Goal: Task Accomplishment & Management: Manage account settings

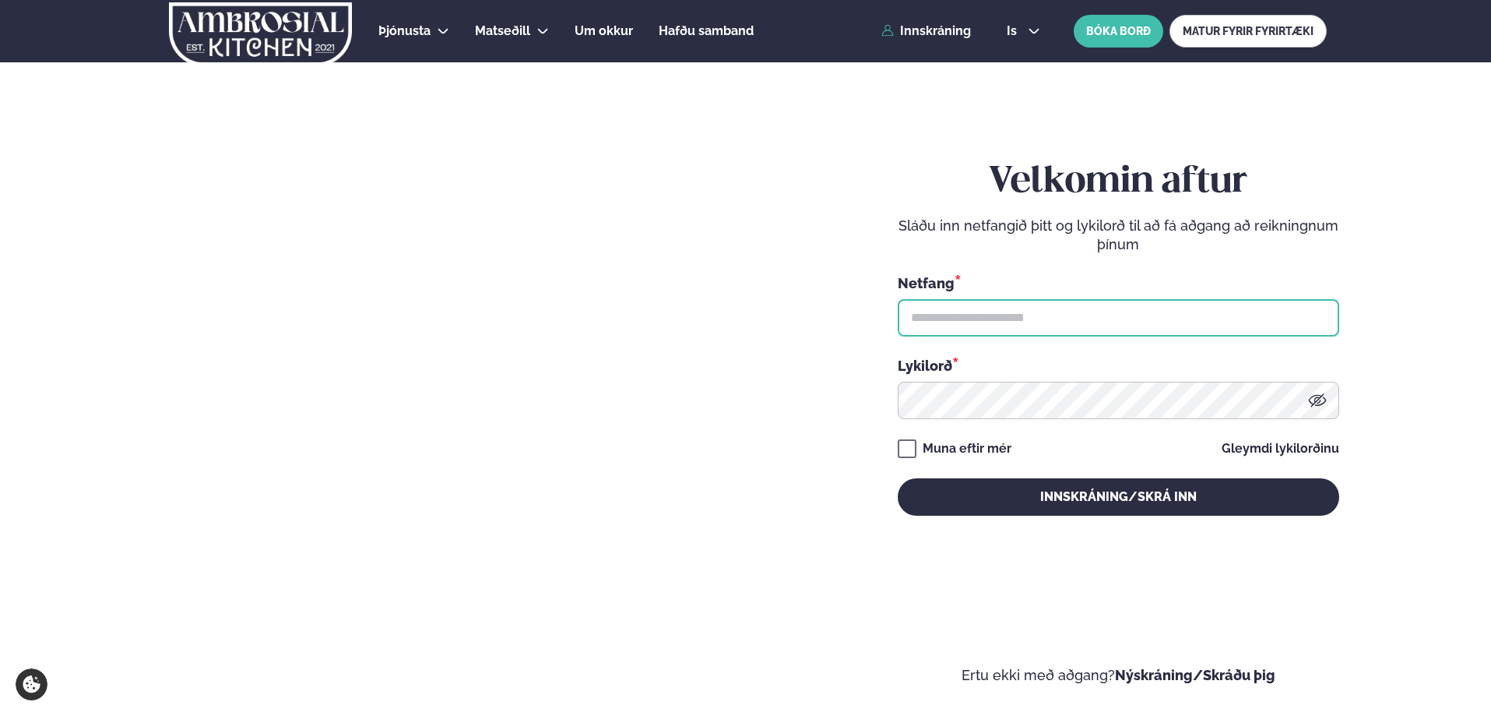
click at [1040, 321] on input "text" at bounding box center [1118, 317] width 441 height 37
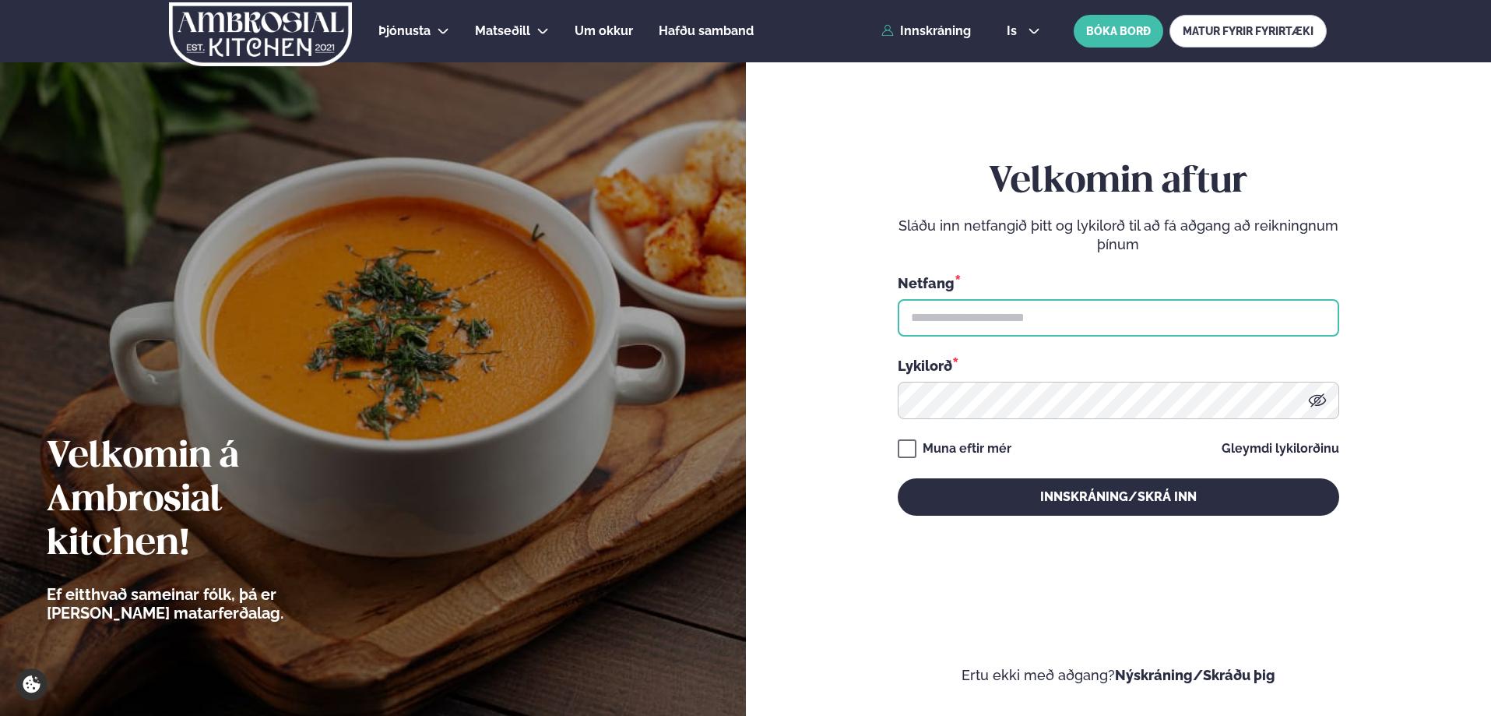
type input "**********"
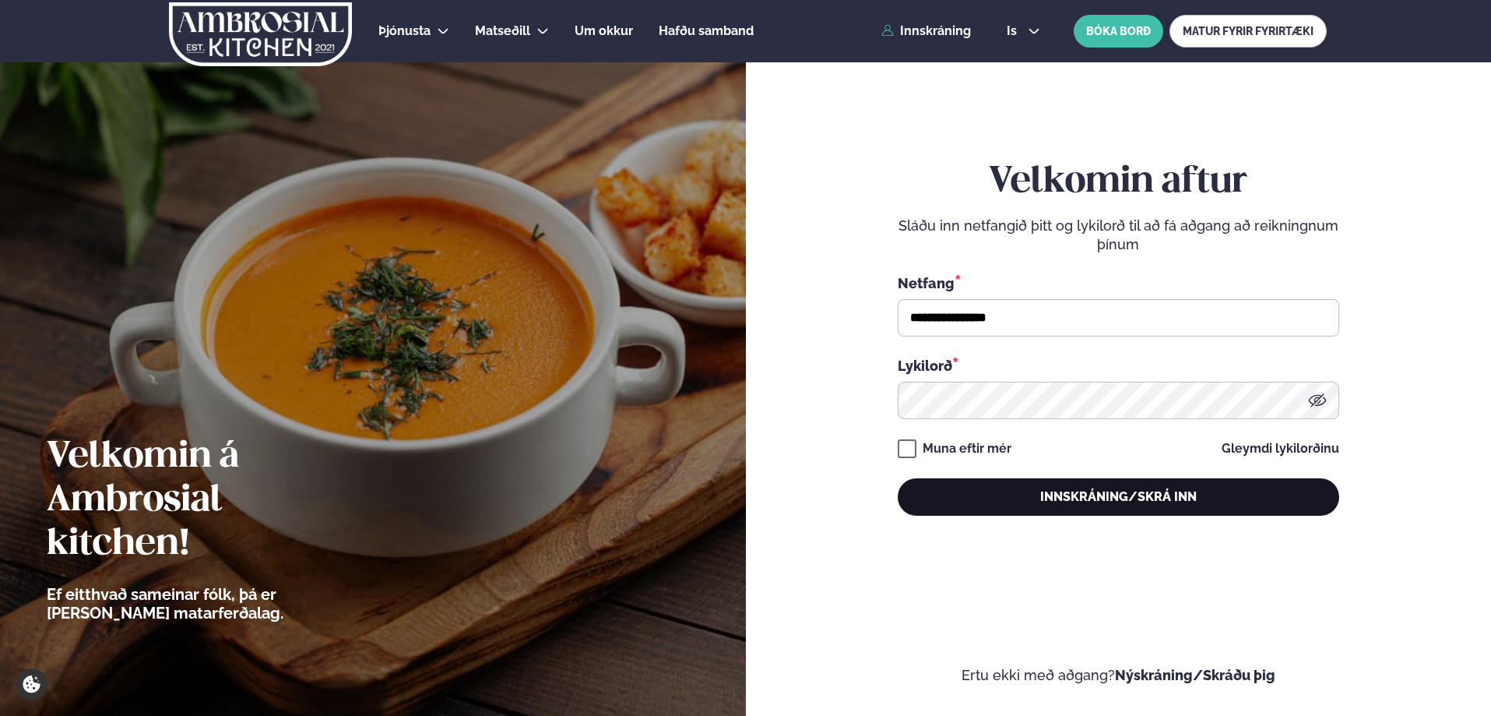
click at [1106, 499] on button "Innskráning/Skrá inn" at bounding box center [1118, 496] width 441 height 37
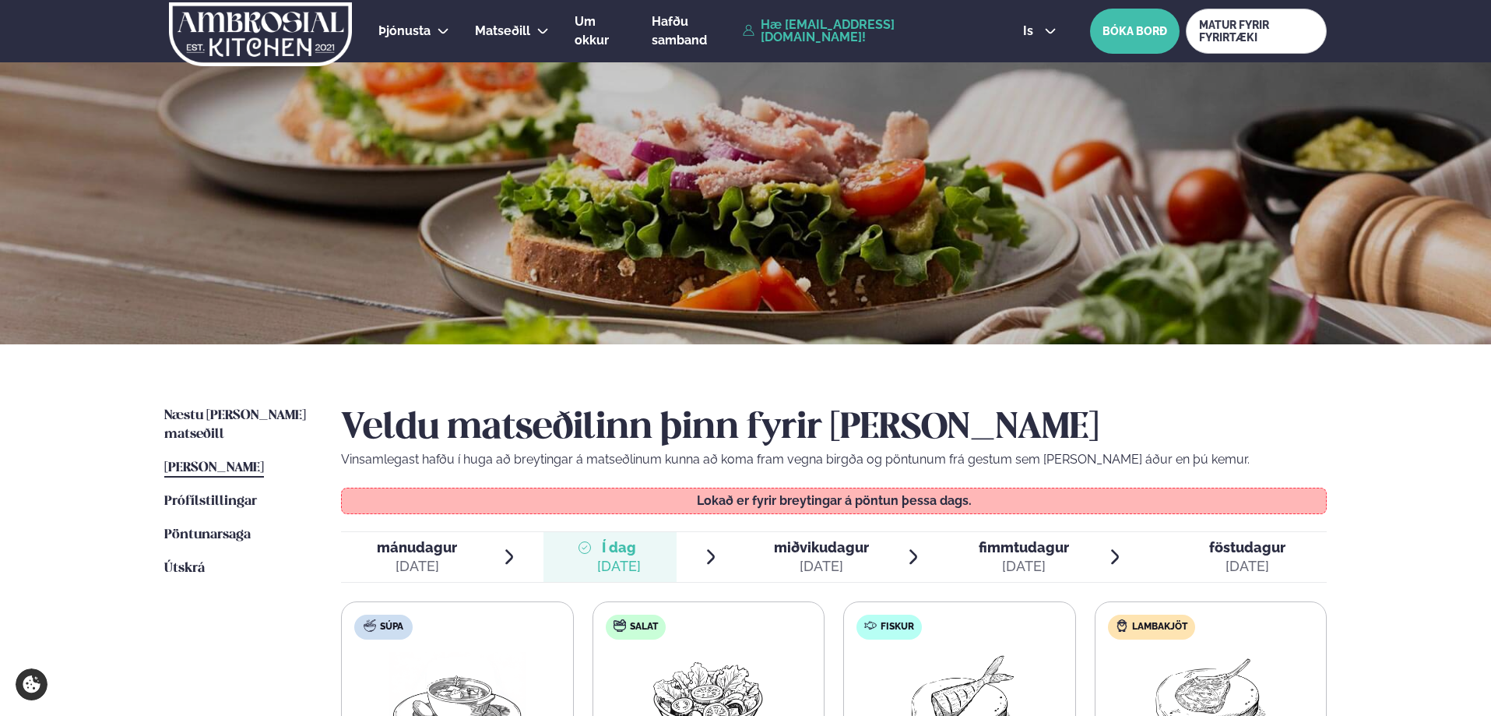
click at [1034, 552] on span "fimmtudagur" at bounding box center [1024, 547] width 90 height 16
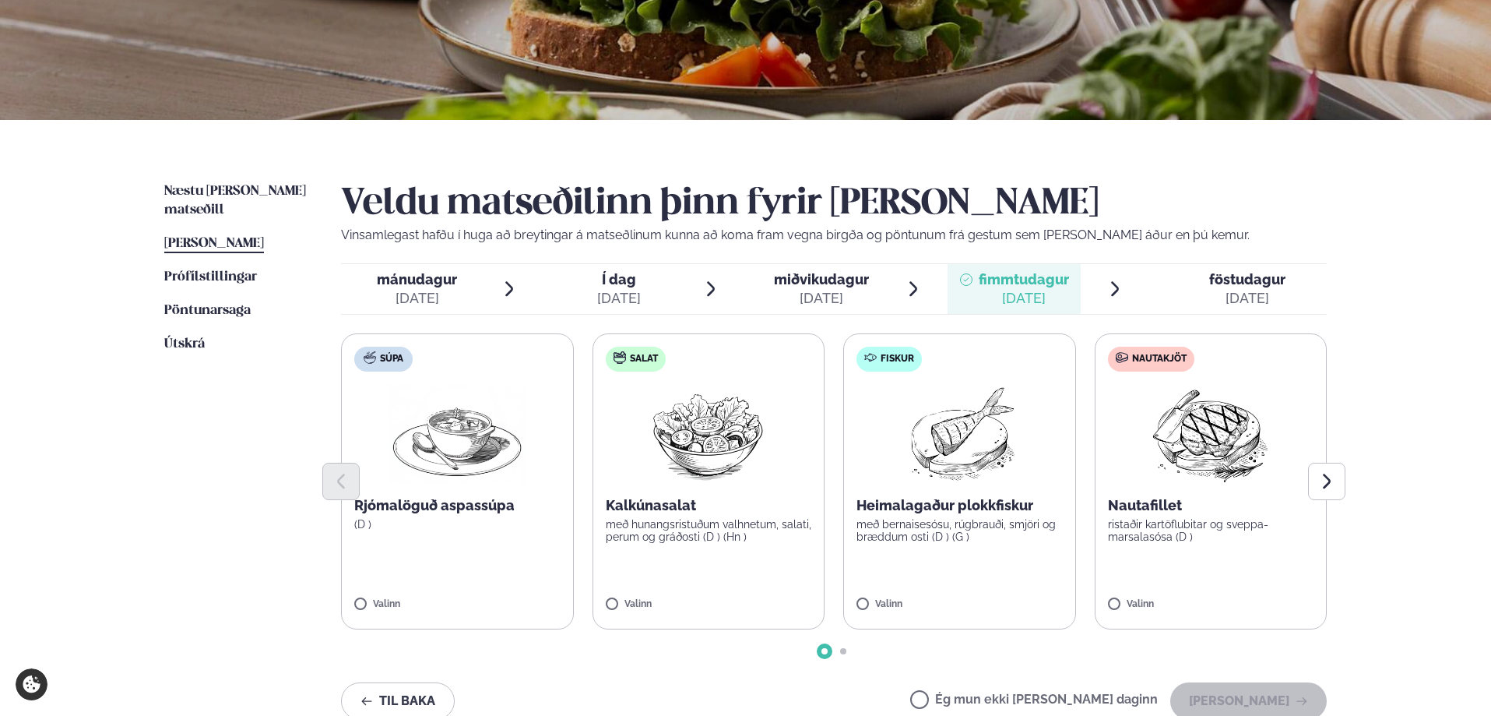
scroll to position [234, 0]
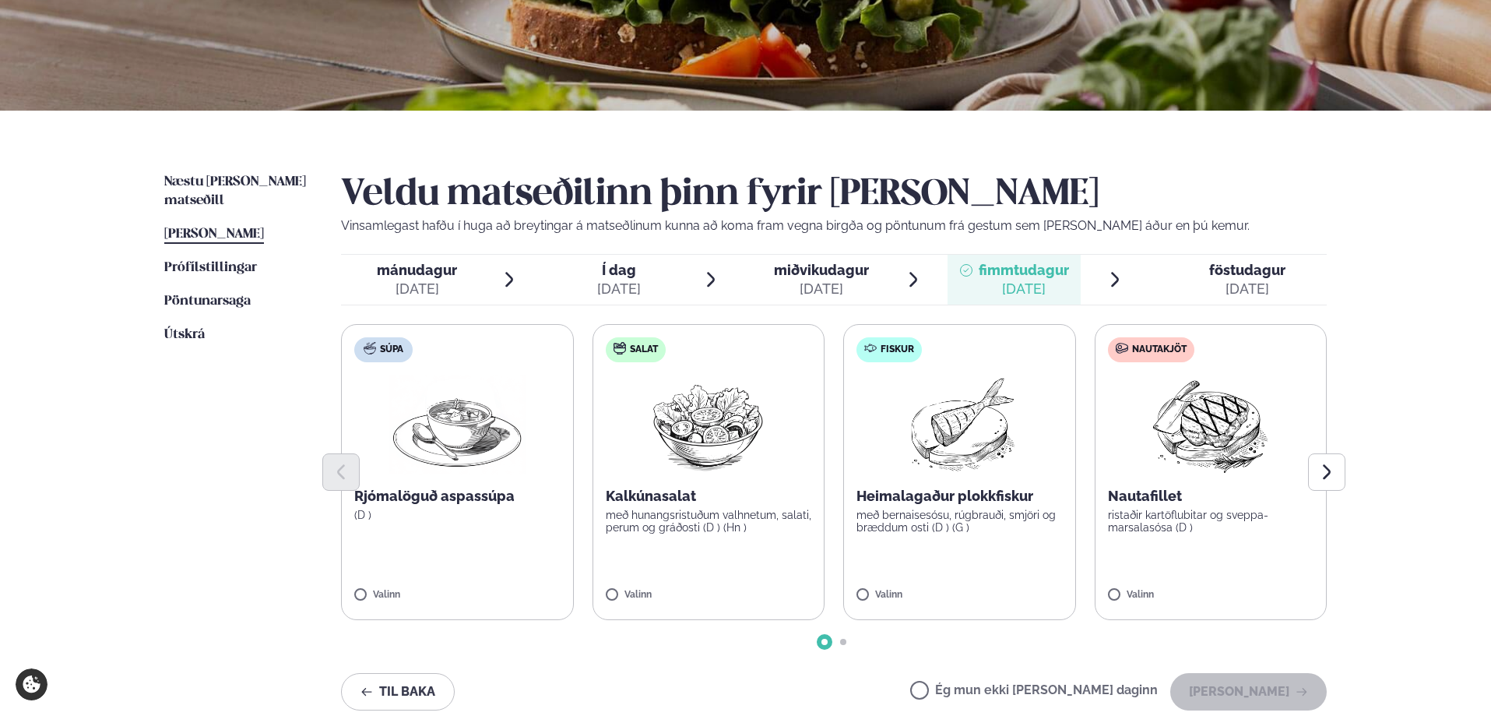
click at [830, 272] on span "miðvikudagur" at bounding box center [821, 270] width 95 height 16
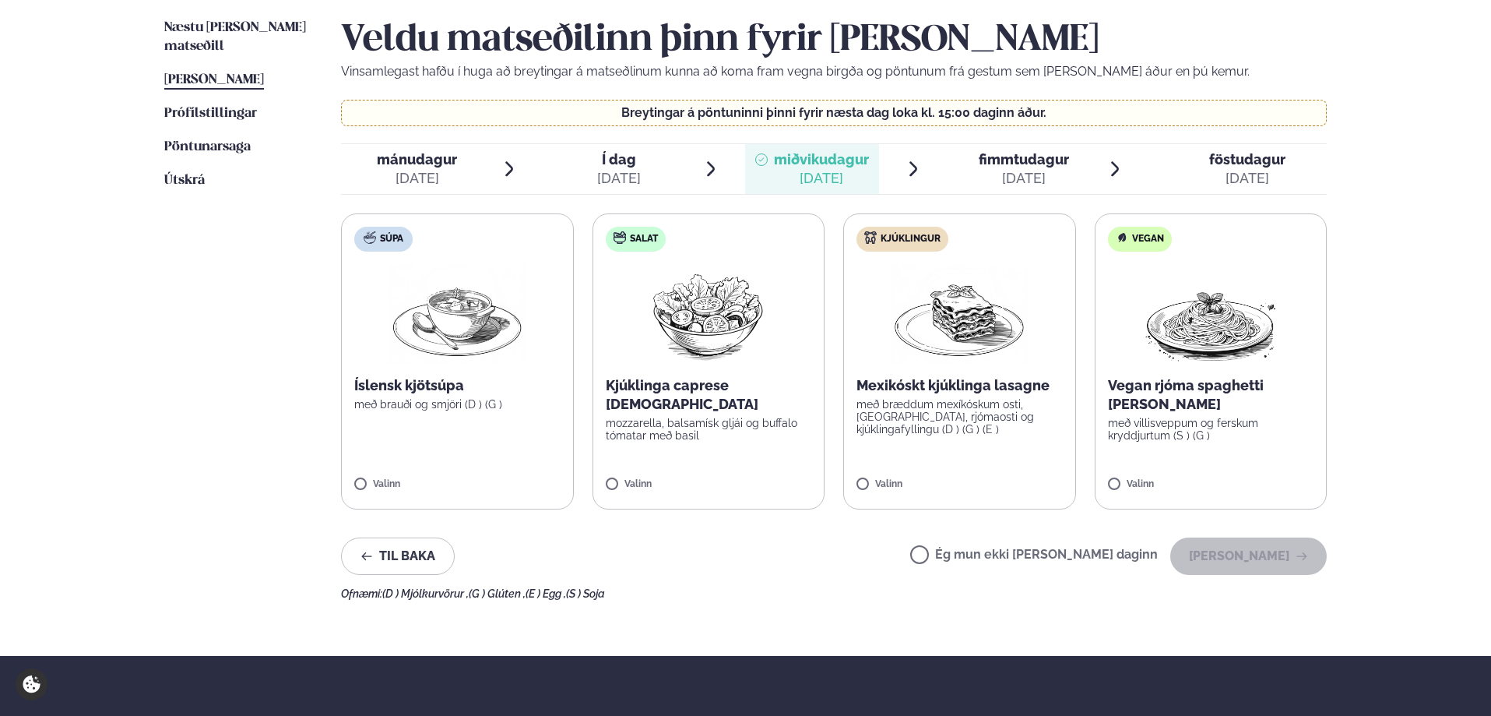
scroll to position [389, 0]
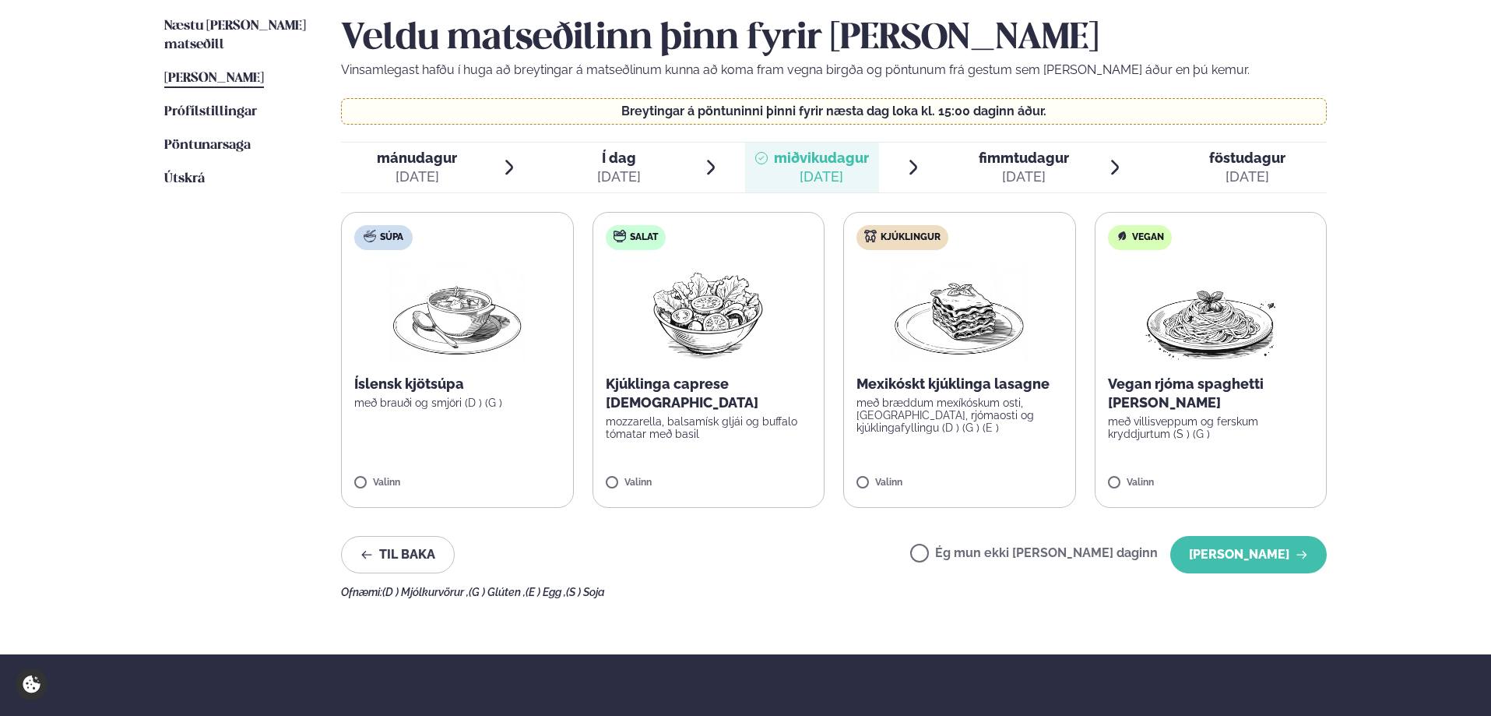
click at [1020, 174] on div "[DATE]" at bounding box center [1024, 176] width 90 height 19
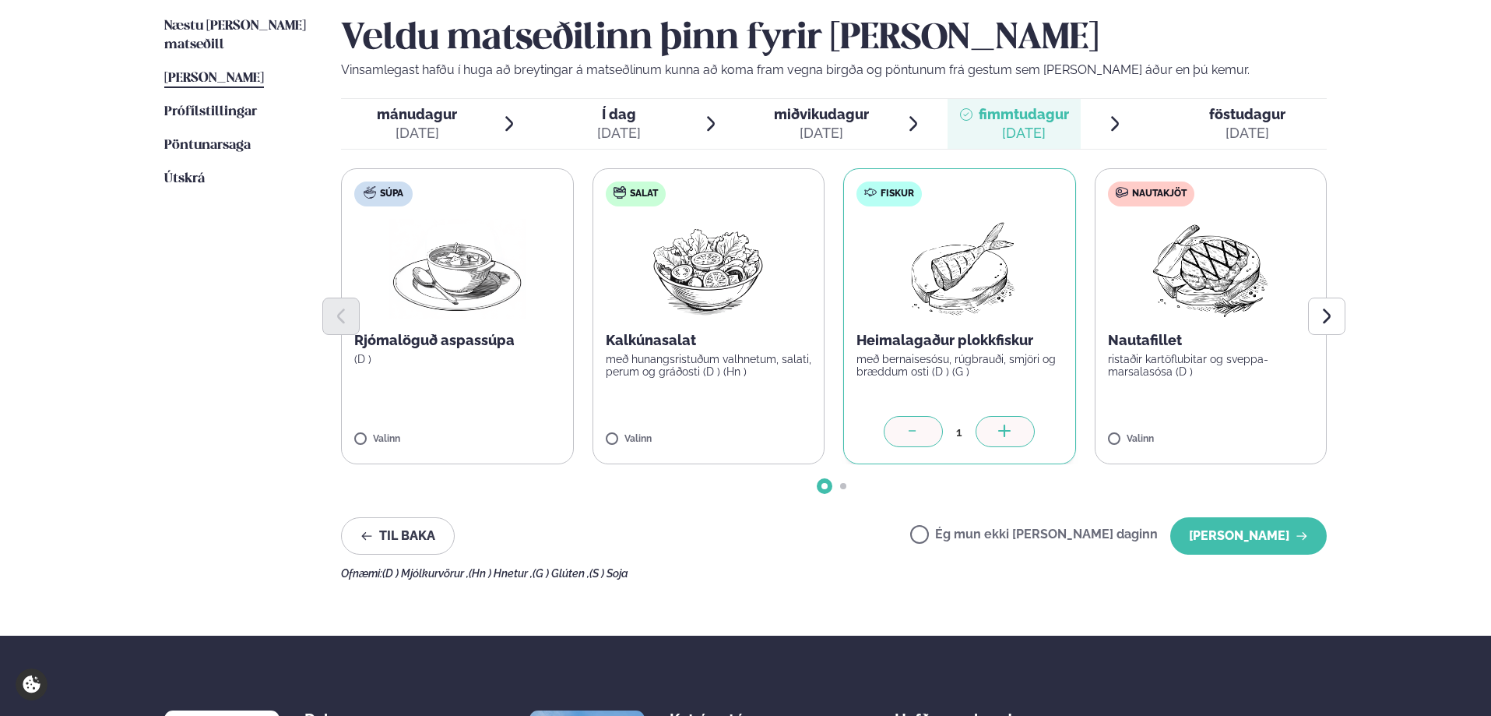
click at [1232, 116] on span "föstudagur" at bounding box center [1247, 114] width 76 height 16
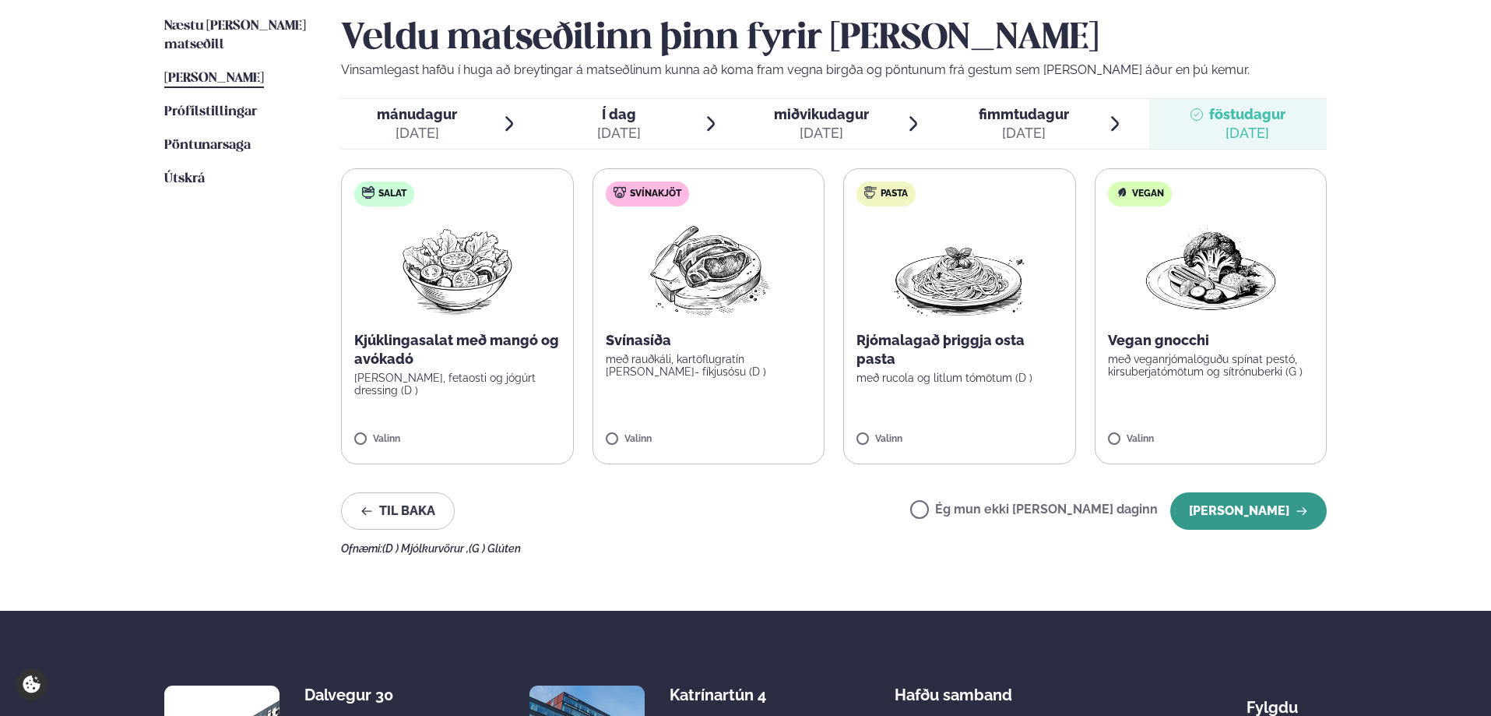
click at [1244, 508] on button "[PERSON_NAME]" at bounding box center [1248, 510] width 157 height 37
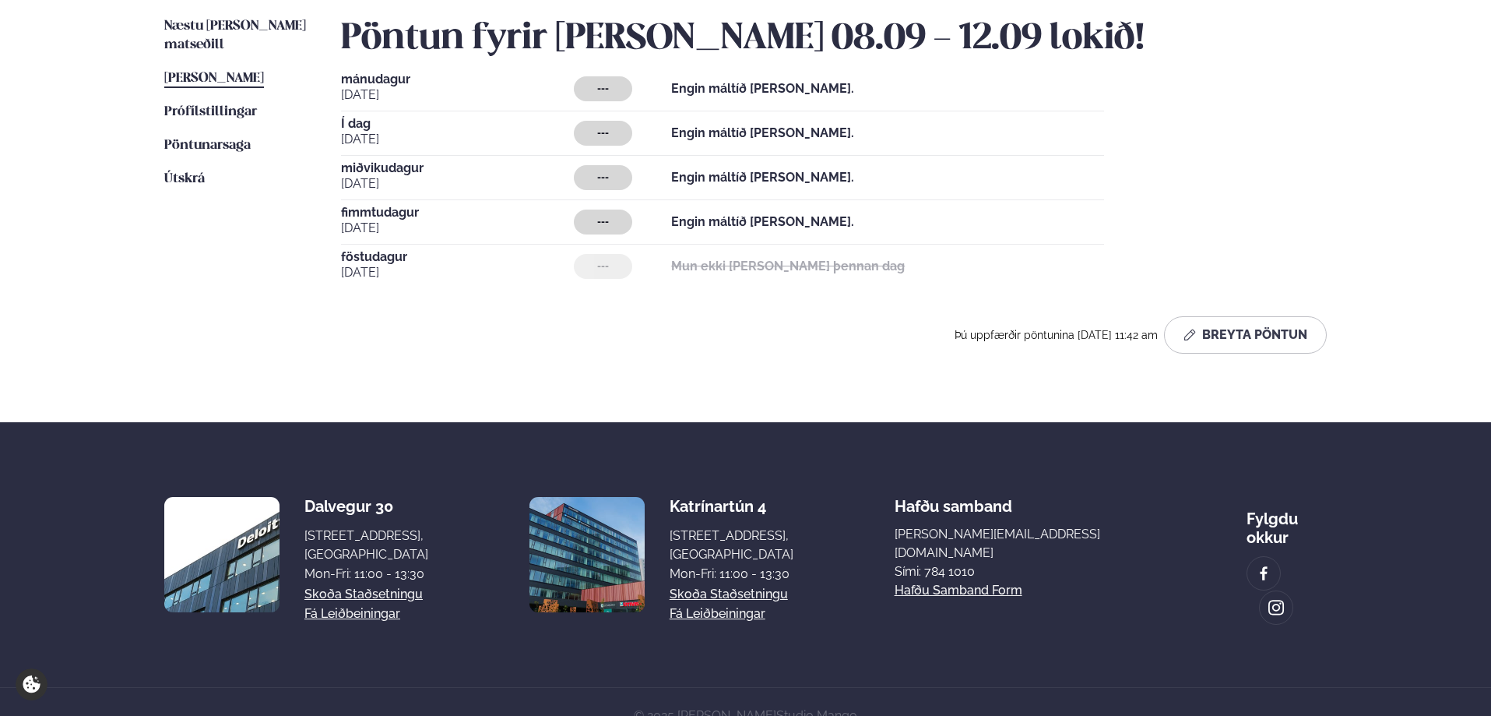
click at [598, 178] on span "---" at bounding box center [603, 177] width 12 height 12
click at [1219, 341] on button "Breyta Pöntun" at bounding box center [1245, 334] width 163 height 37
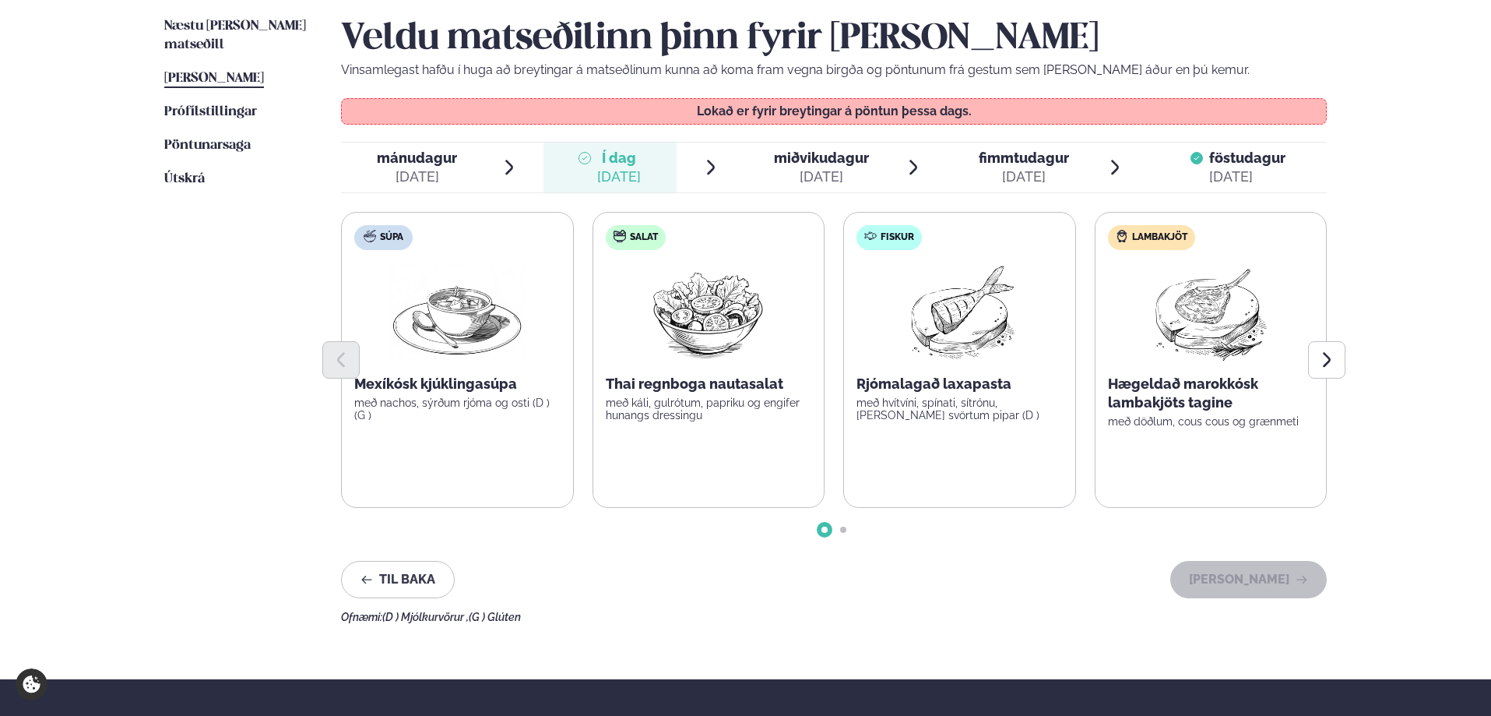
click at [1036, 153] on span "fimmtudagur" at bounding box center [1024, 158] width 90 height 16
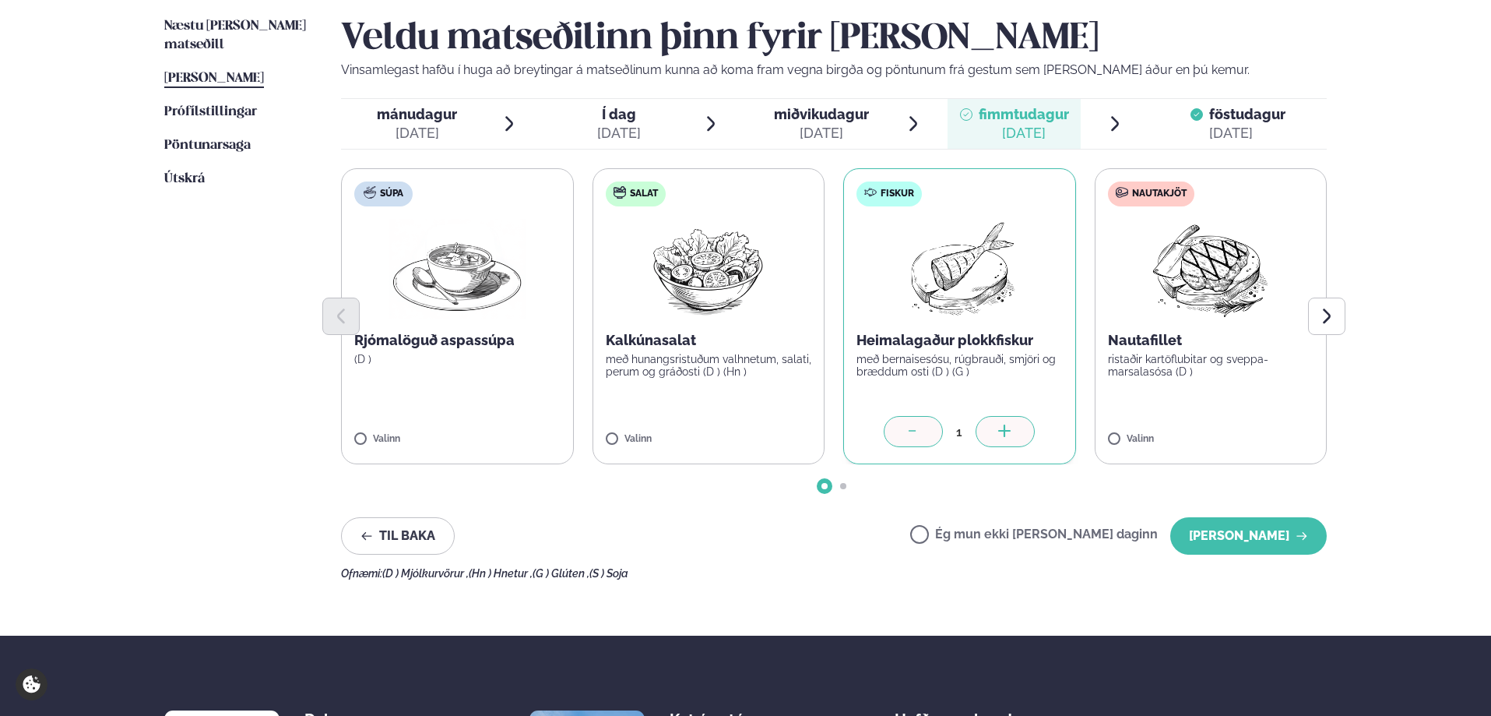
click at [992, 434] on div at bounding box center [1005, 431] width 59 height 31
click at [920, 427] on icon at bounding box center [914, 432] width 16 height 16
click at [1237, 529] on button "[PERSON_NAME]" at bounding box center [1248, 535] width 157 height 37
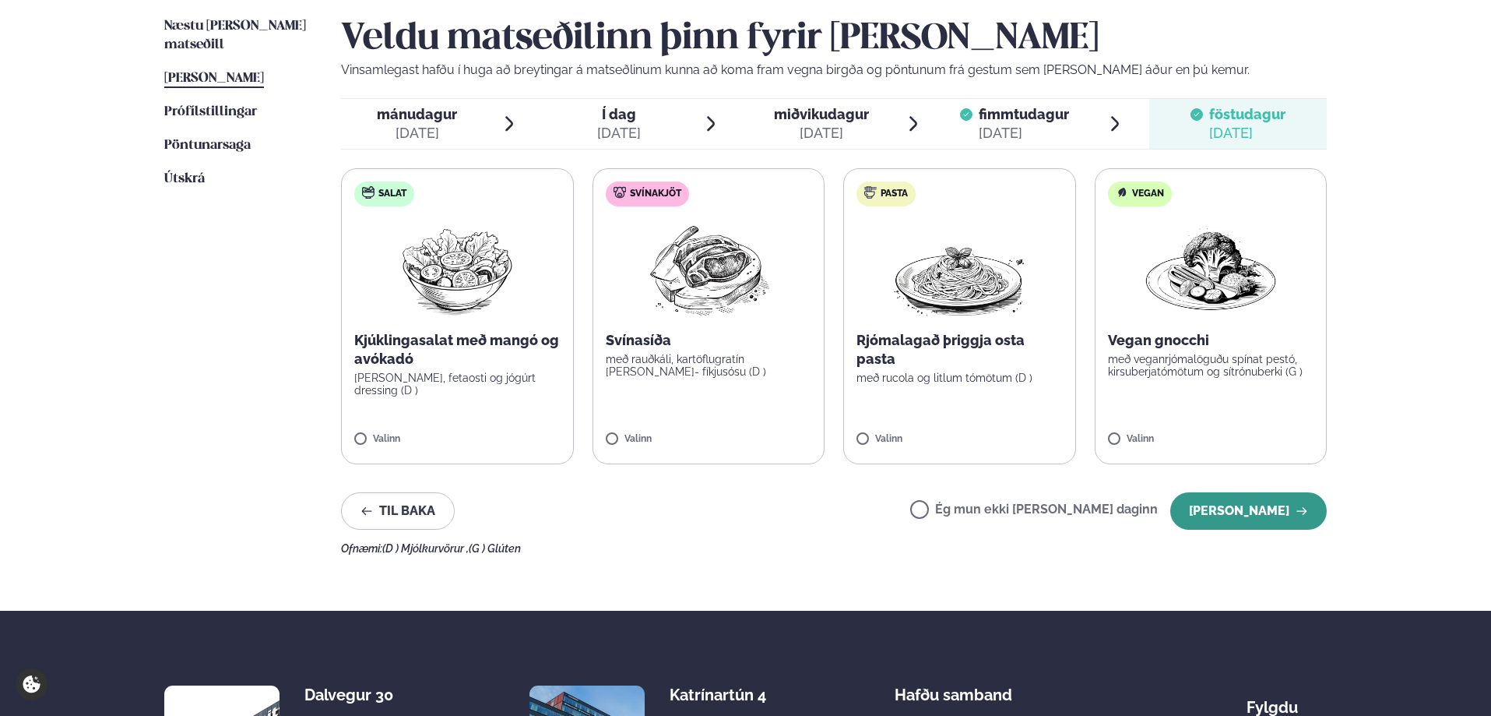
click at [1254, 505] on button "[PERSON_NAME]" at bounding box center [1248, 510] width 157 height 37
